Goal: Find specific page/section: Find specific page/section

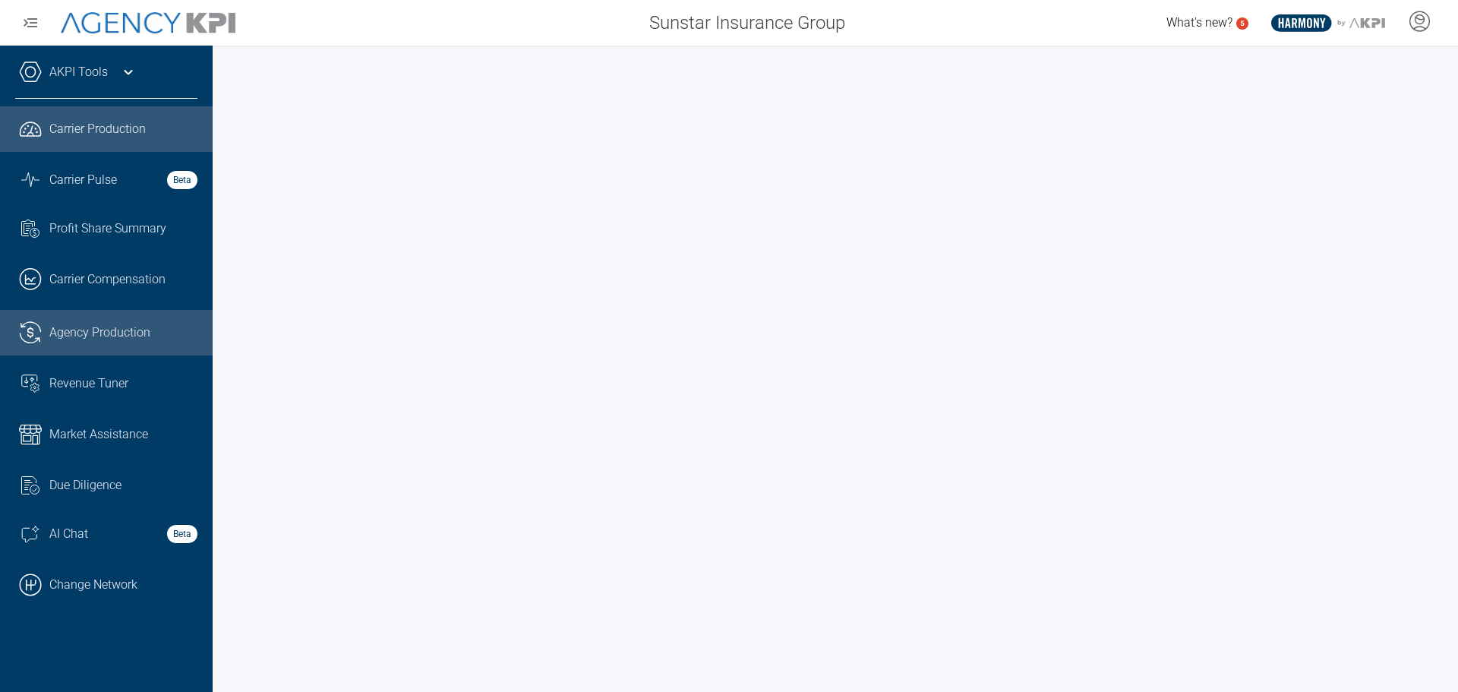
click at [118, 335] on span "Agency Production" at bounding box center [99, 332] width 101 height 18
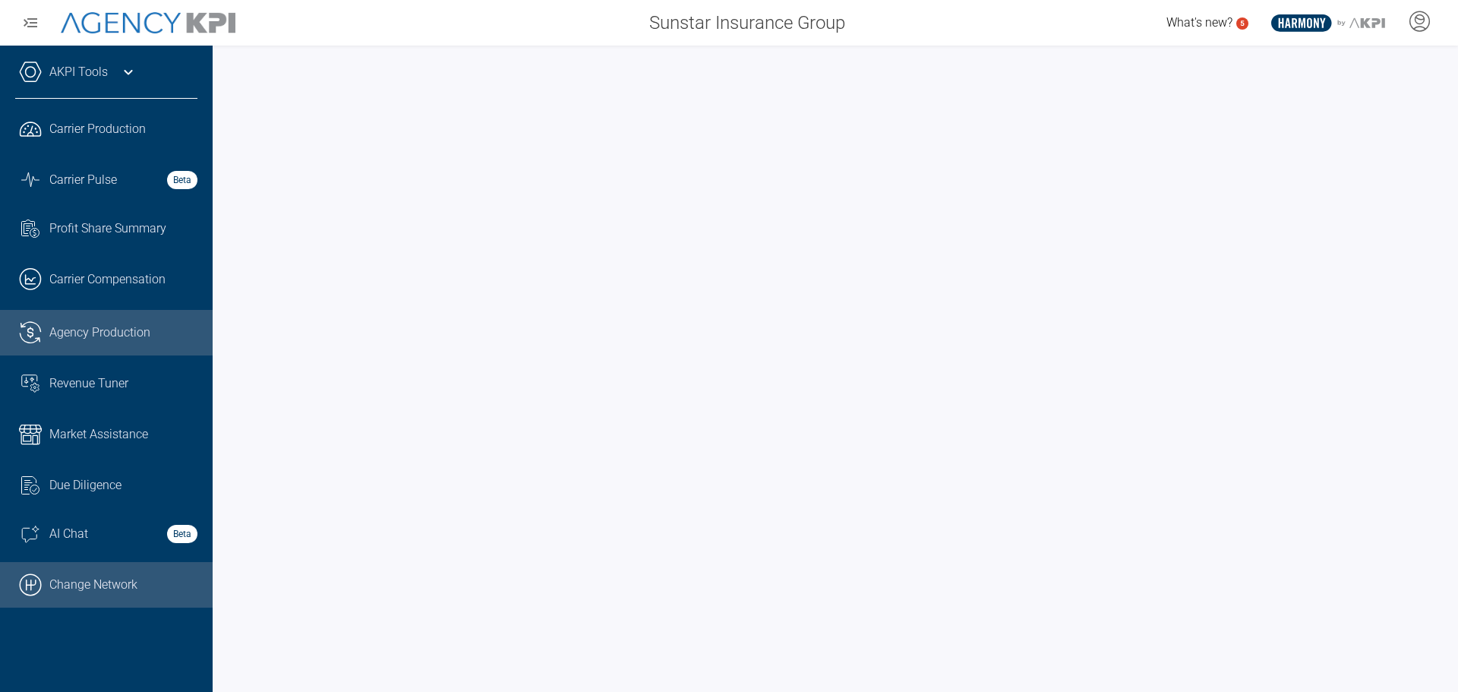
click at [117, 587] on link ".cls-1{fill:none;stroke:#000;stroke-linecap:round;stroke-linejoin:round;stroke-…" at bounding box center [106, 585] width 213 height 46
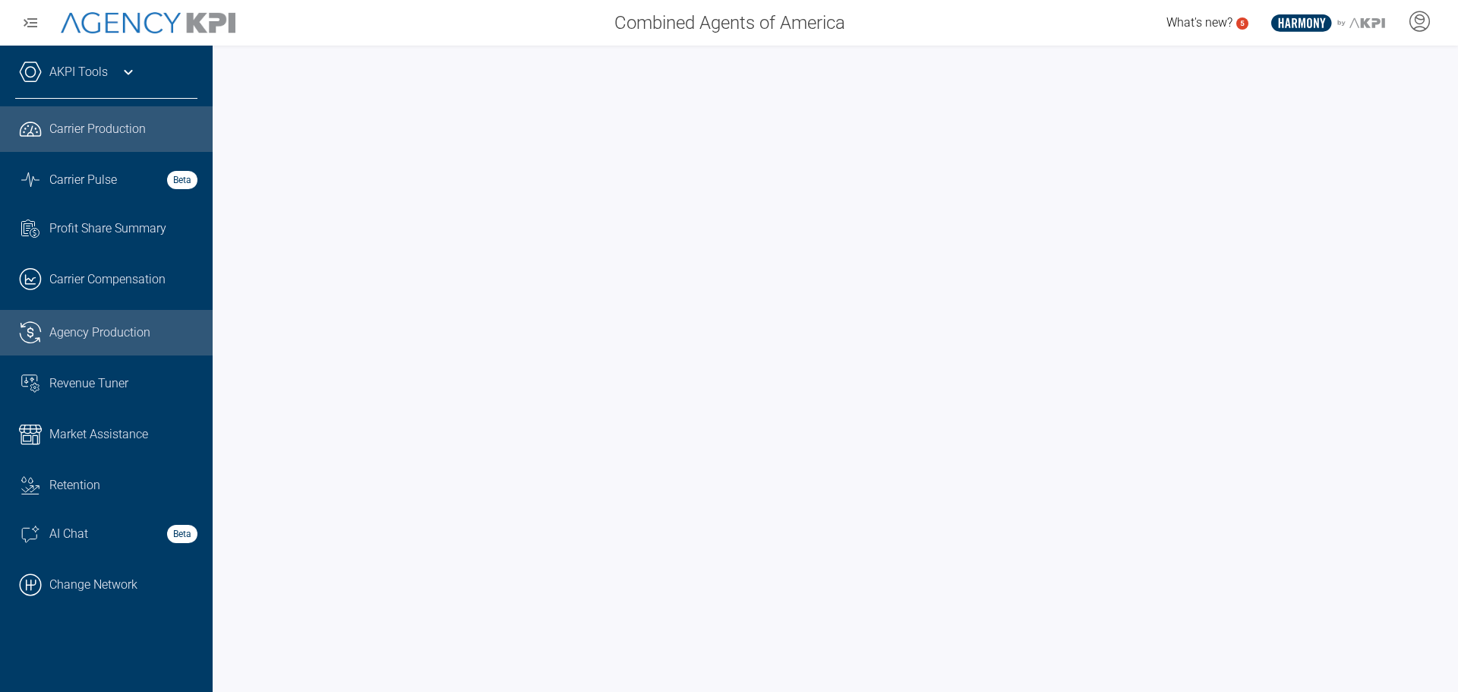
click at [115, 329] on span "Agency Production" at bounding box center [99, 332] width 101 height 18
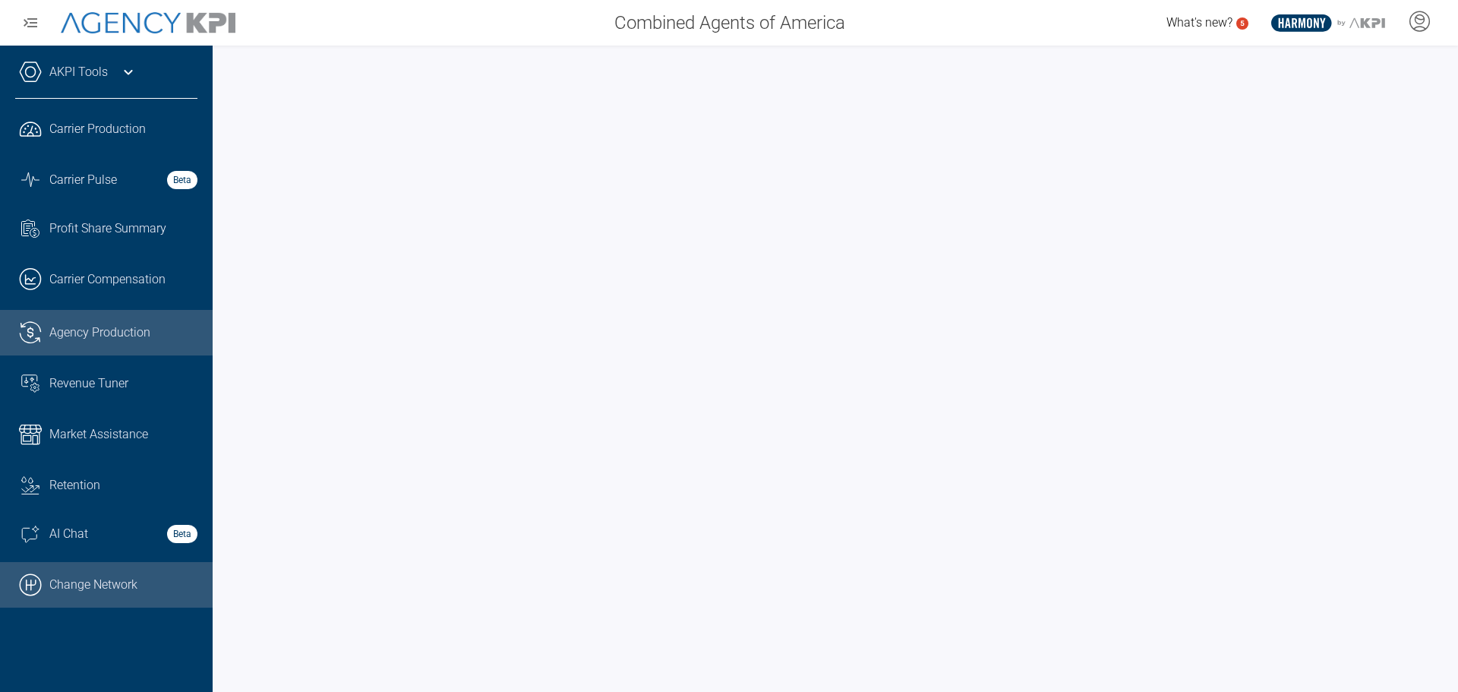
click at [99, 578] on link ".cls-1{fill:none;stroke:#000;stroke-linecap:round;stroke-linejoin:round;stroke-…" at bounding box center [106, 585] width 213 height 46
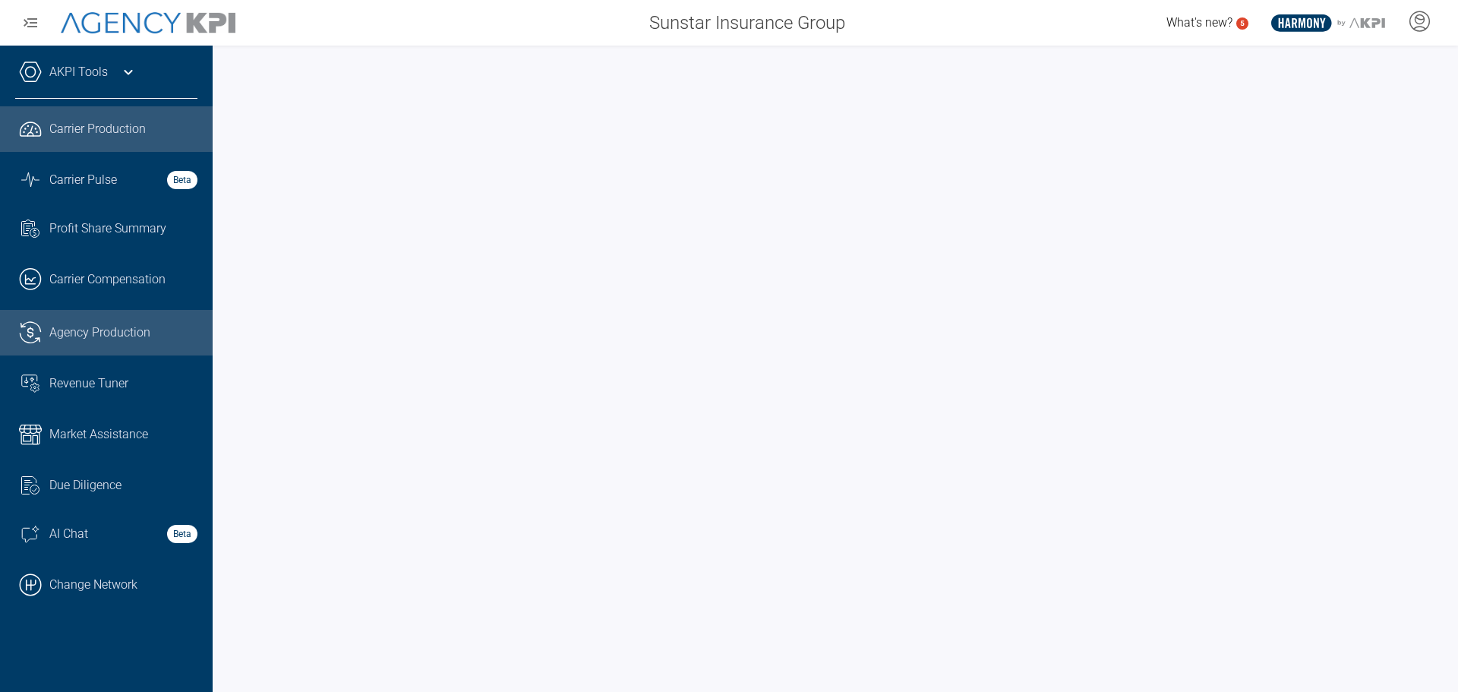
click at [90, 328] on span "Agency Production" at bounding box center [99, 332] width 101 height 18
